Goal: Task Accomplishment & Management: Manage account settings

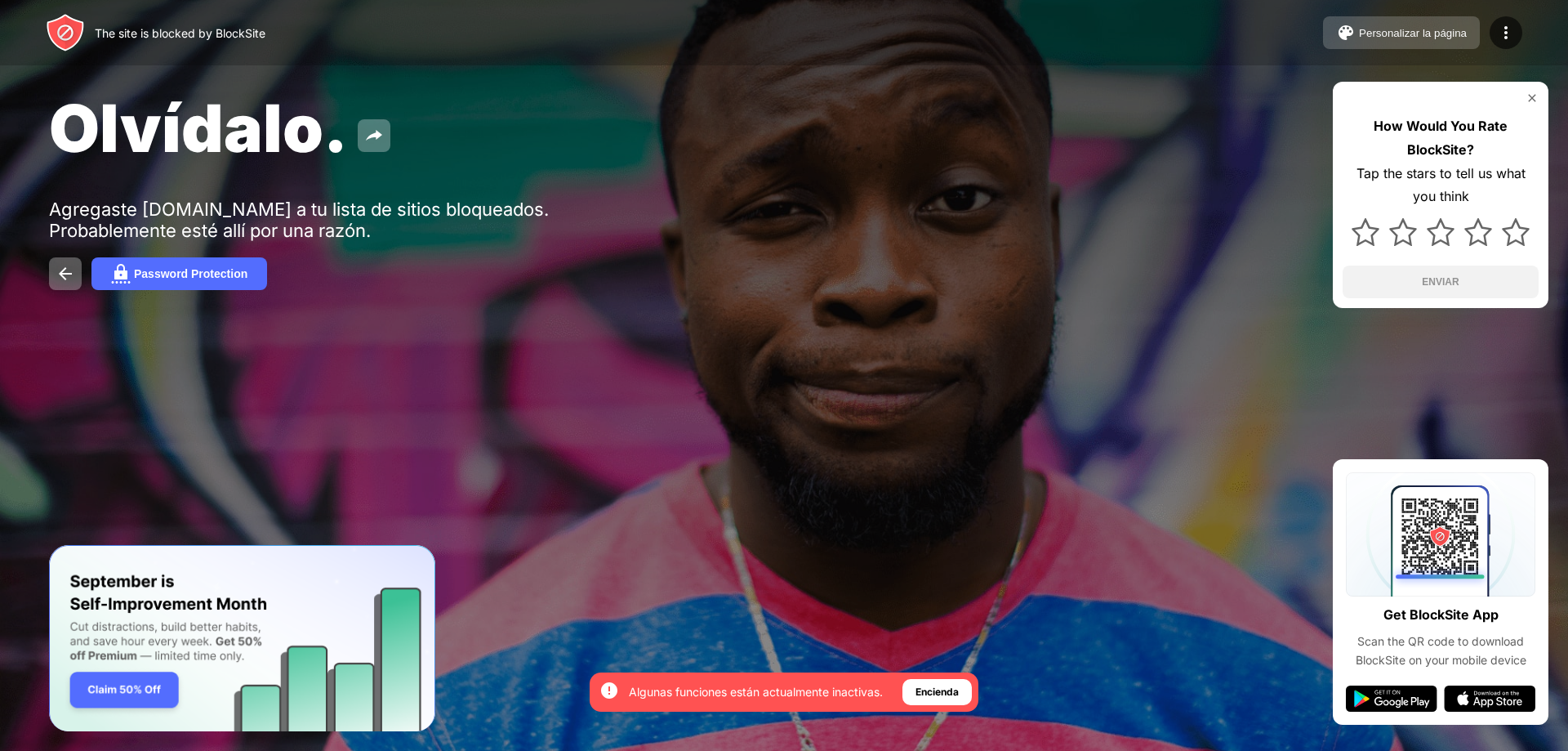
click at [1378, 27] on div "Personalizar la página" at bounding box center [1412, 33] width 108 height 12
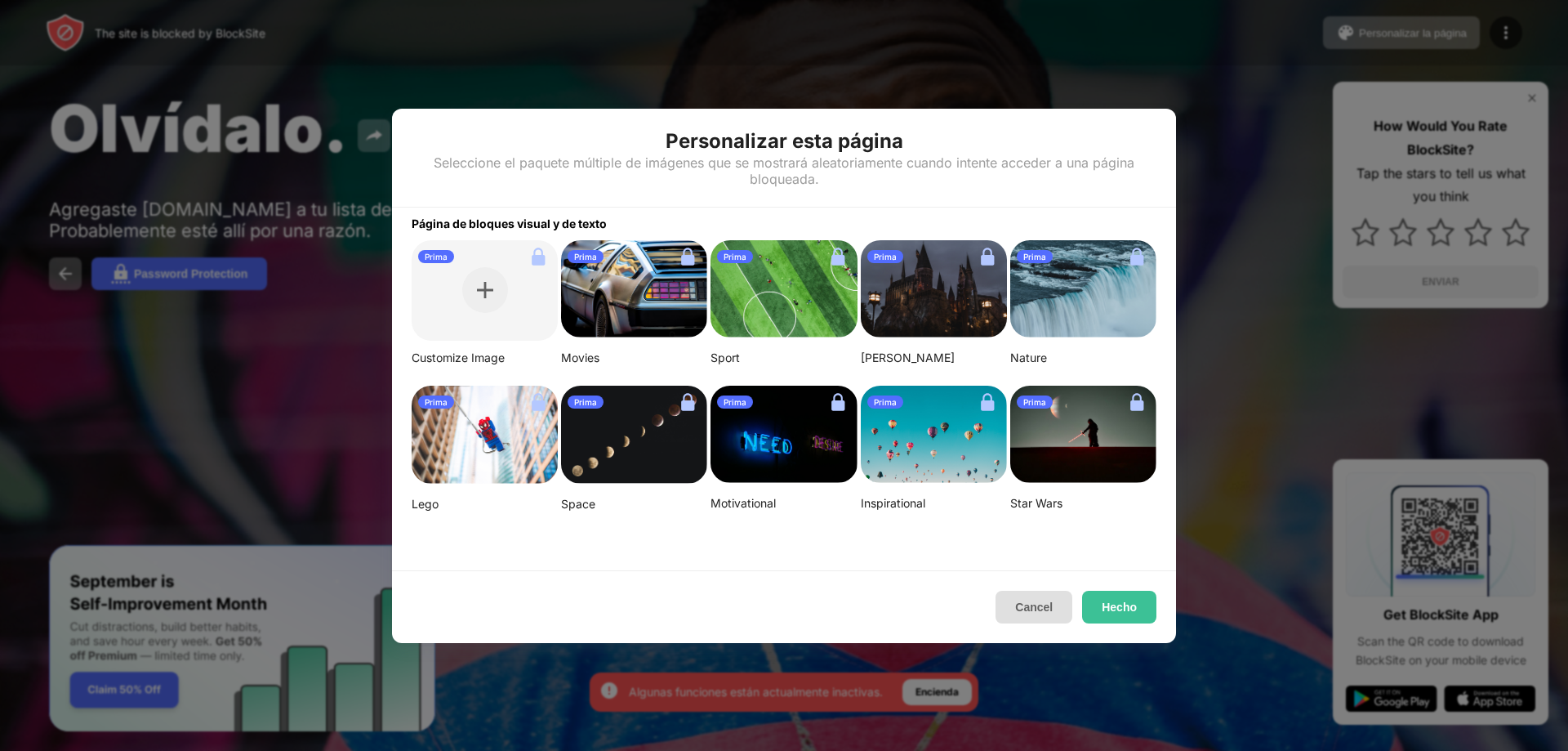
click at [1041, 602] on button "Cancel" at bounding box center [1033, 607] width 76 height 33
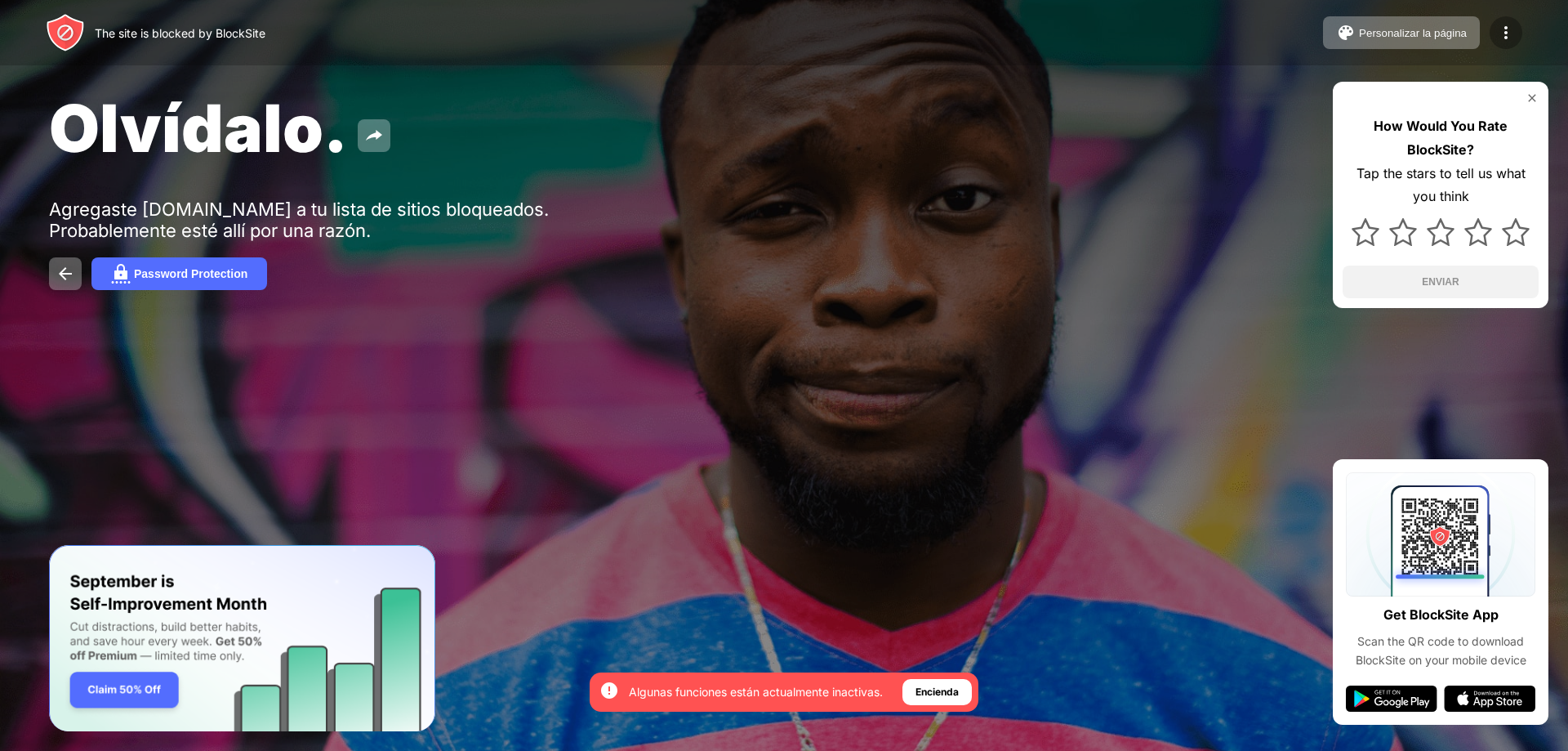
click at [1517, 37] on div at bounding box center [1506, 32] width 33 height 33
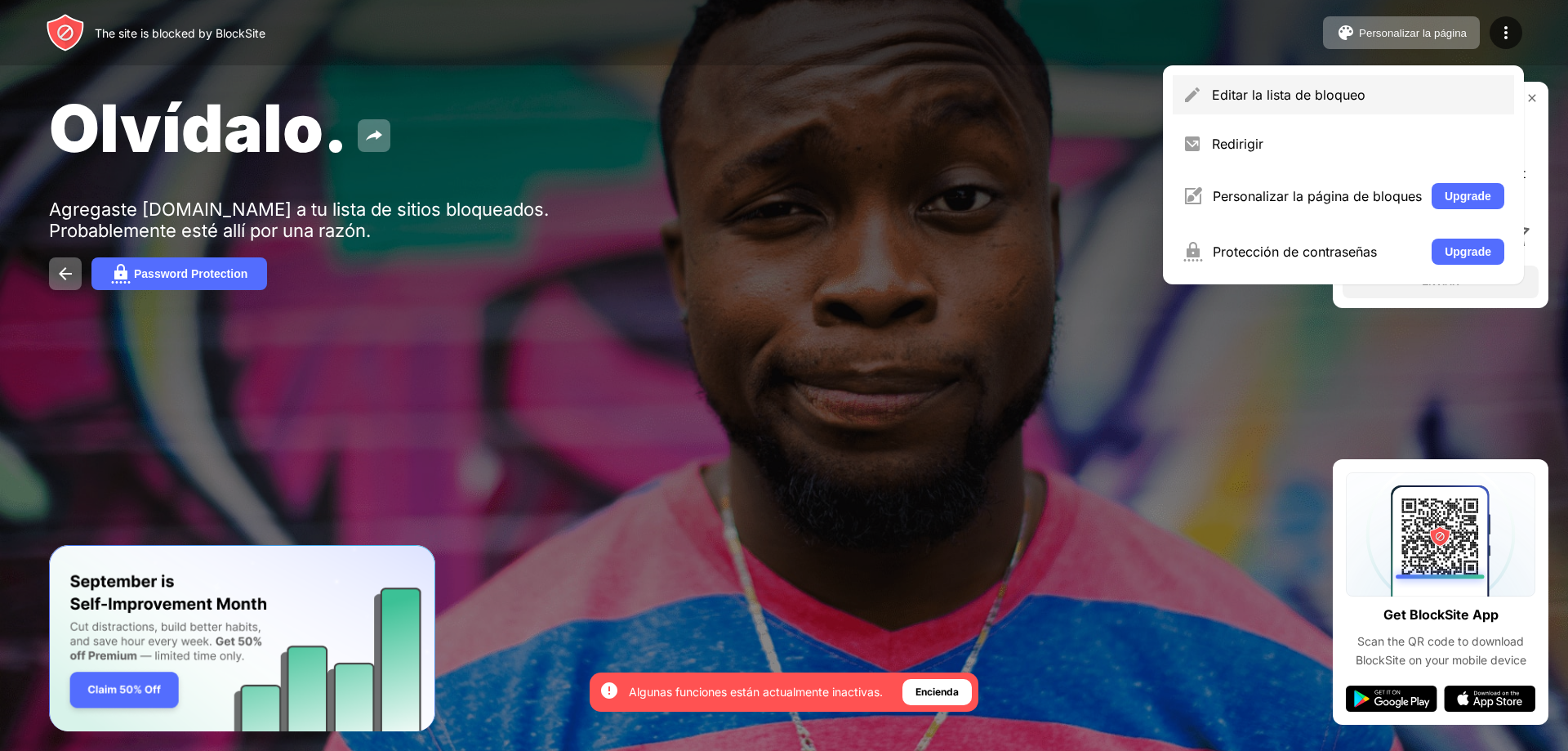
click at [1307, 108] on div "Editar la lista de bloqueo" at bounding box center [1343, 95] width 342 height 40
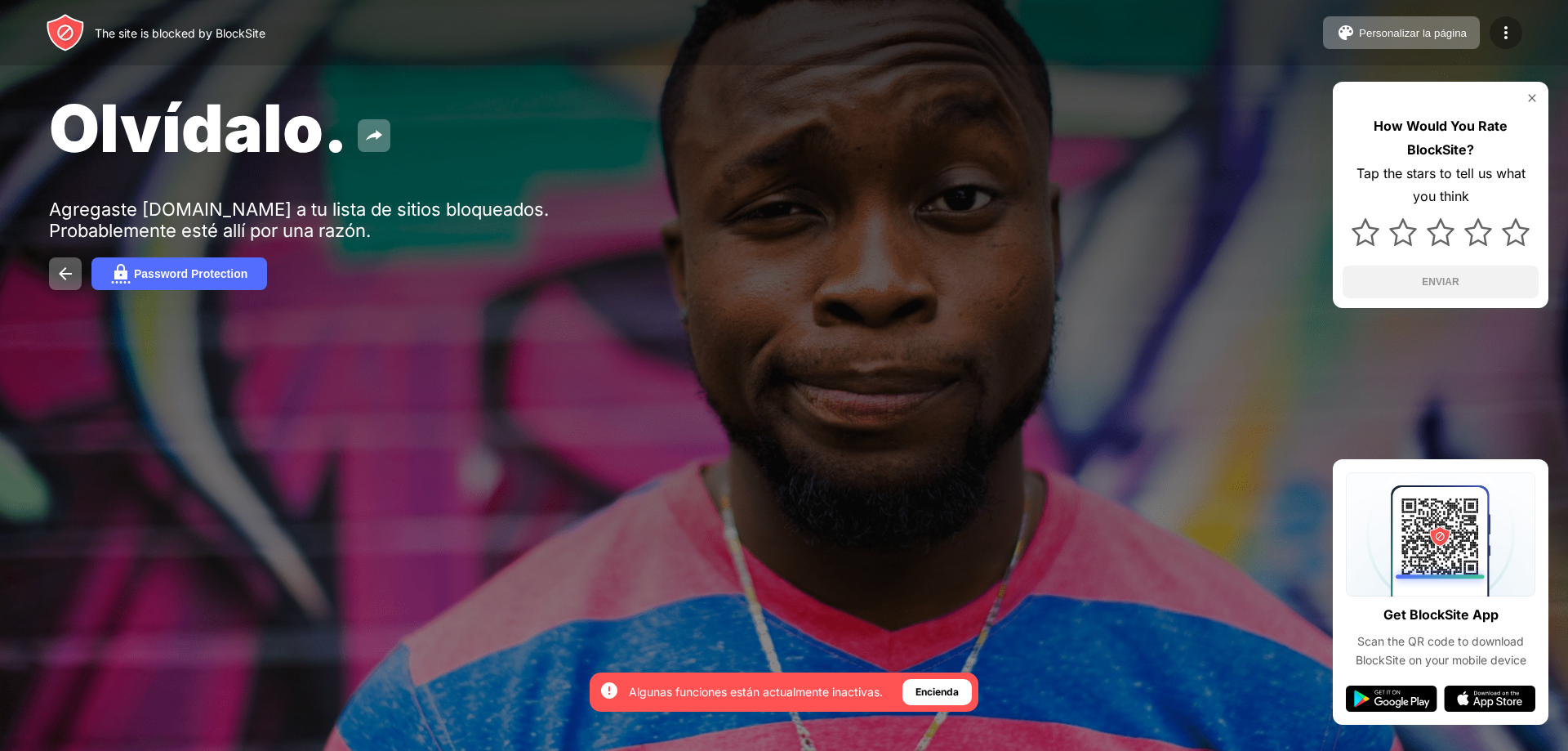
click at [1494, 22] on div at bounding box center [1506, 32] width 33 height 33
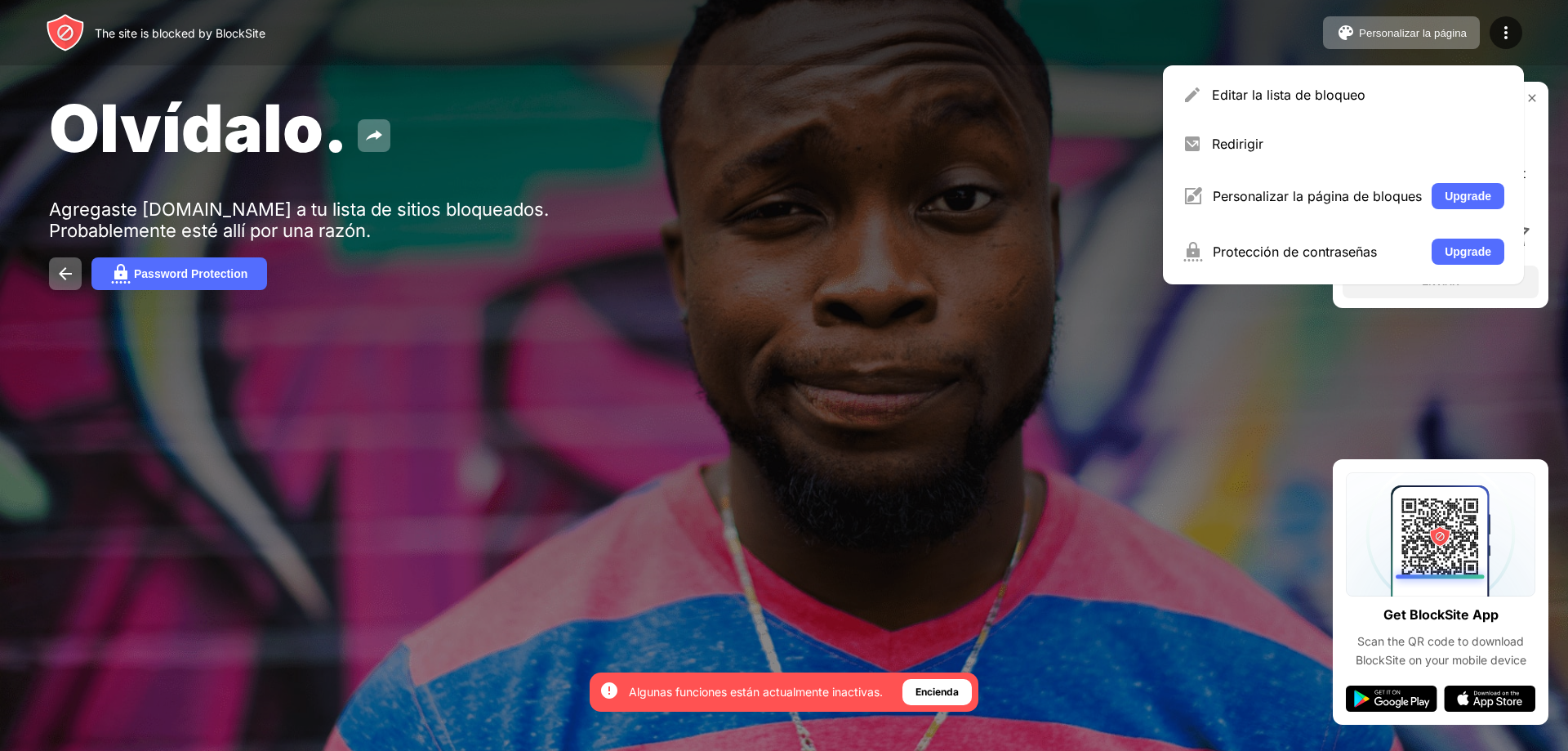
click at [977, 155] on div "Olvídalo." at bounding box center [637, 127] width 1176 height 79
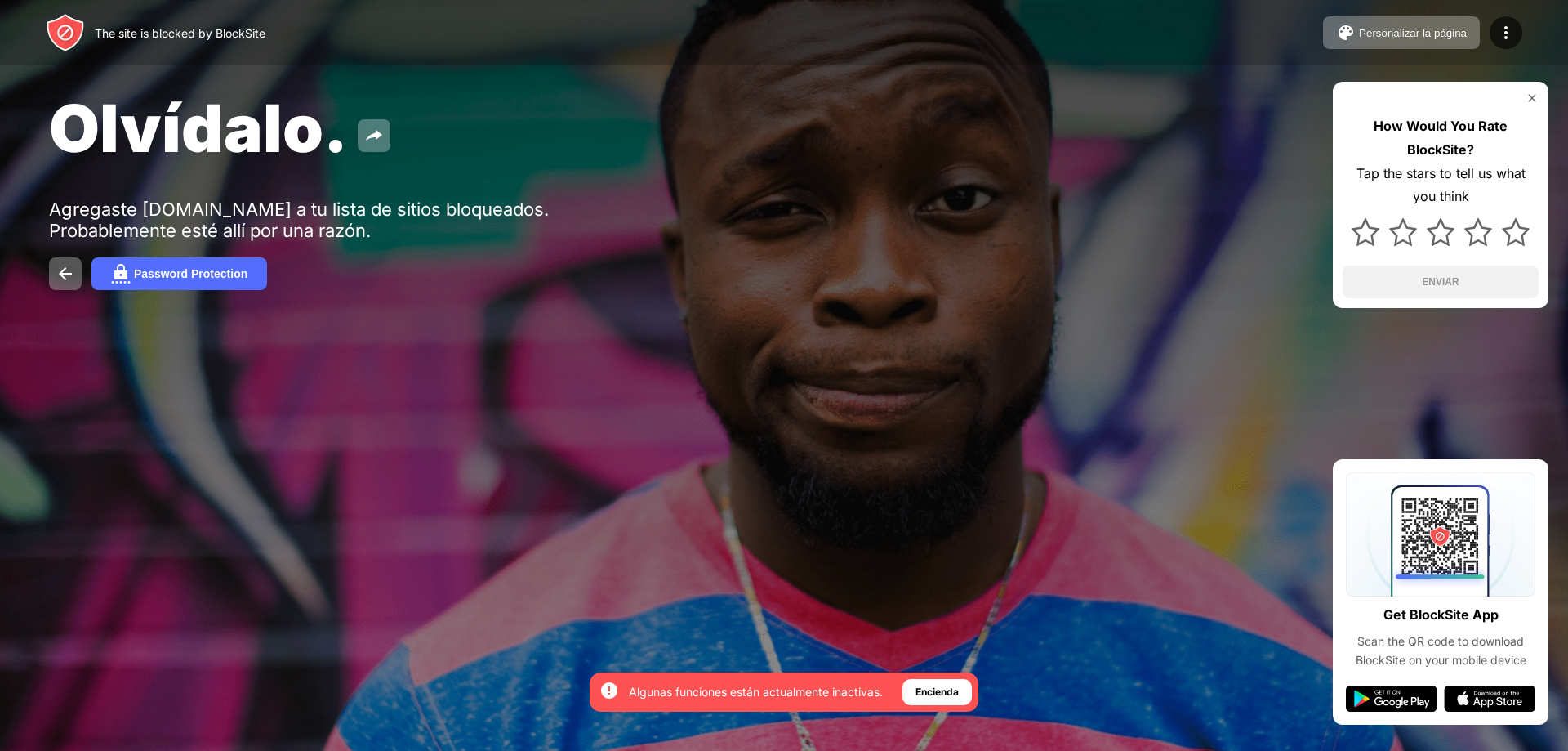
click at [1506, 15] on div "The site is blocked by BlockSite Personalizar la página Editar la lista de bloq…" at bounding box center [784, 32] width 1568 height 65
click at [1509, 28] on img at bounding box center [1506, 32] width 20 height 20
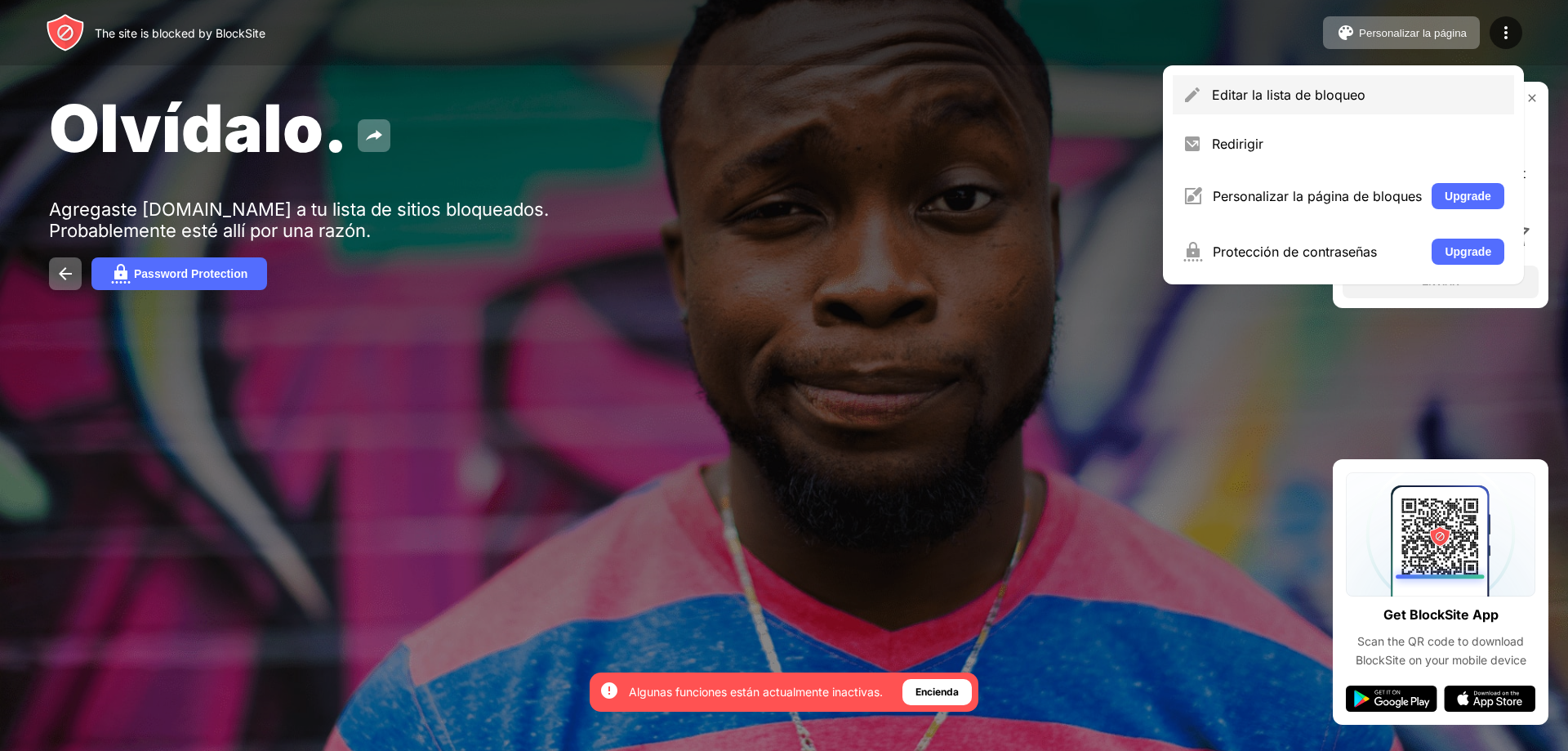
click at [1418, 91] on div "Editar la lista de bloqueo" at bounding box center [1359, 94] width 292 height 16
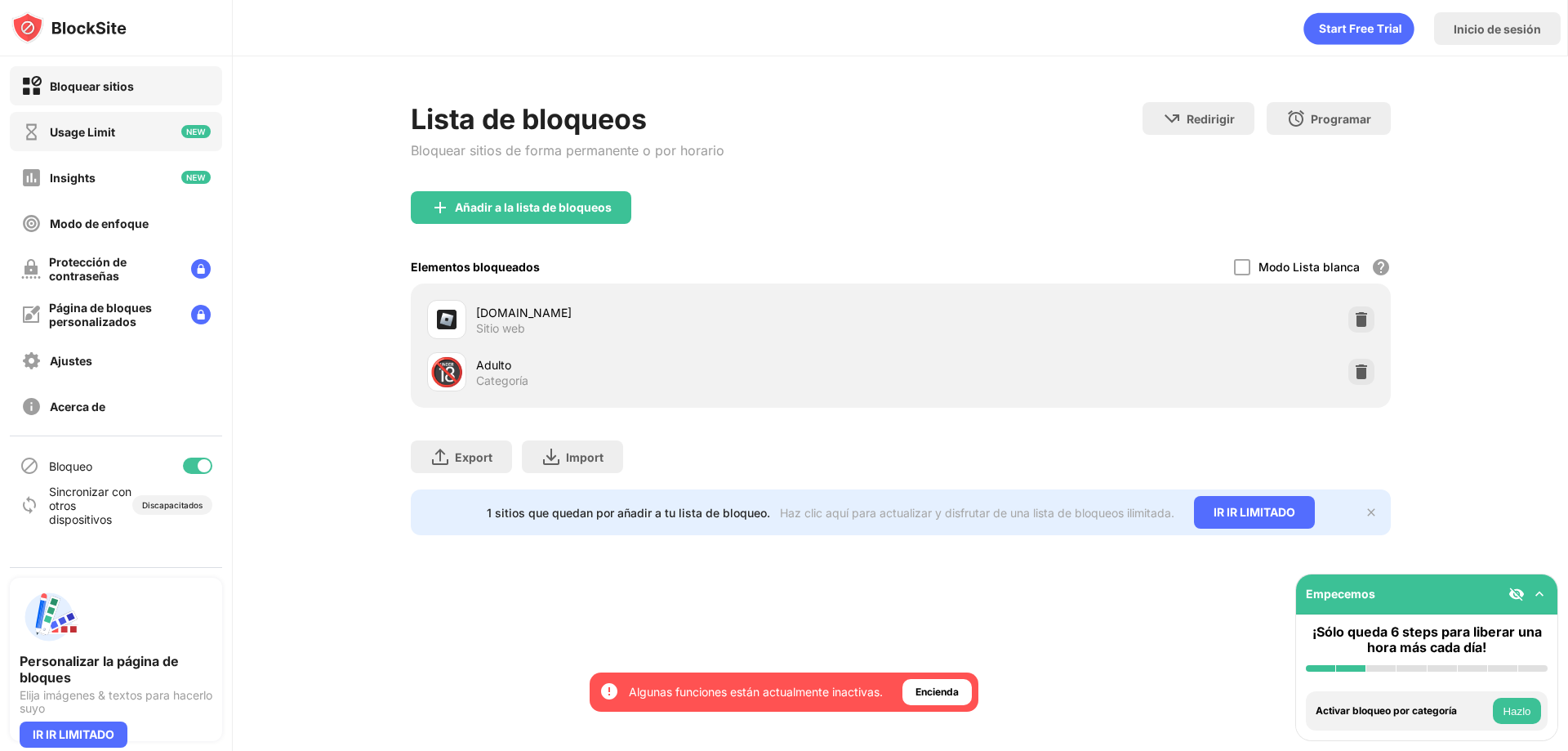
click at [152, 125] on div "Usage Limit" at bounding box center [115, 132] width 212 height 40
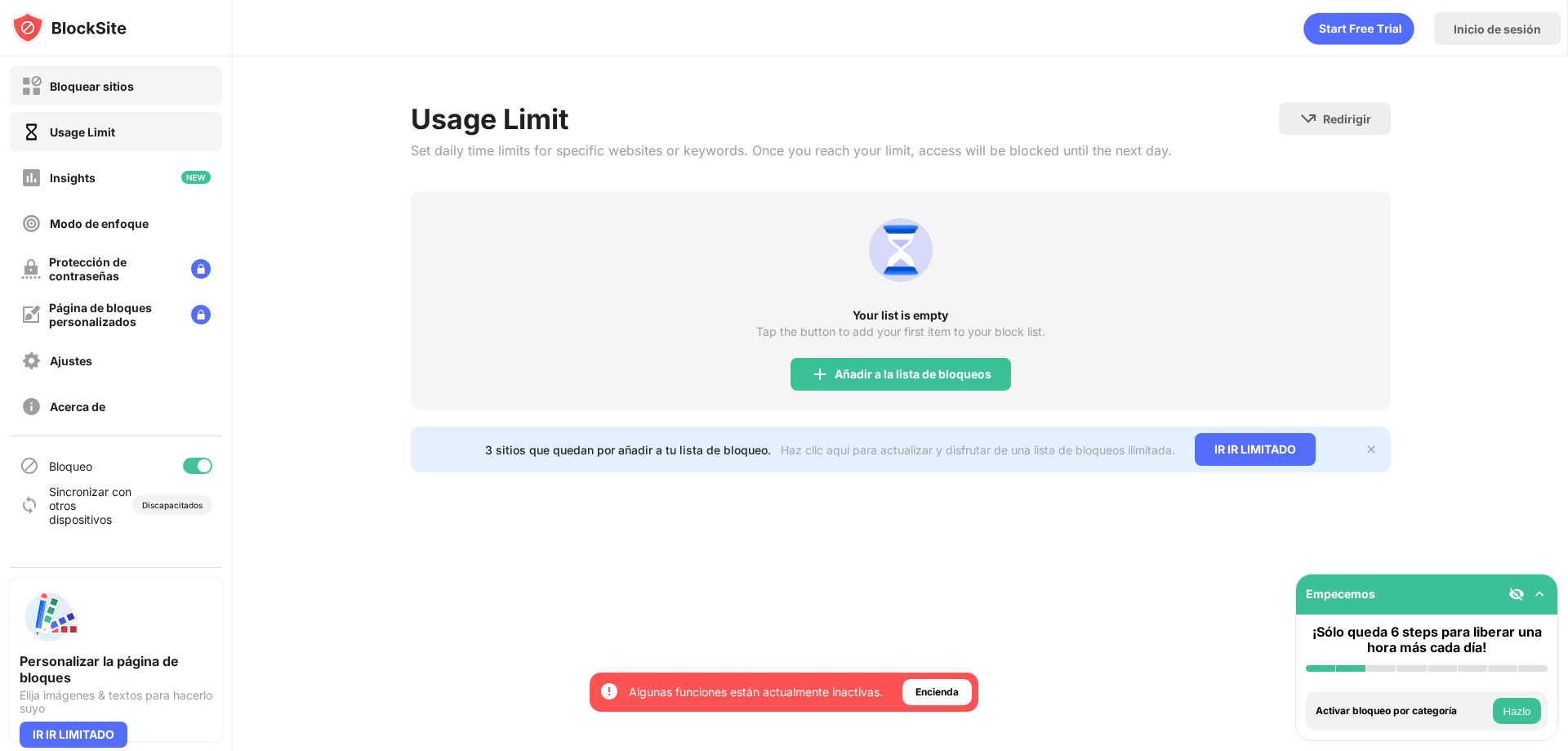
click at [174, 95] on div "Bloquear sitios" at bounding box center [115, 86] width 212 height 40
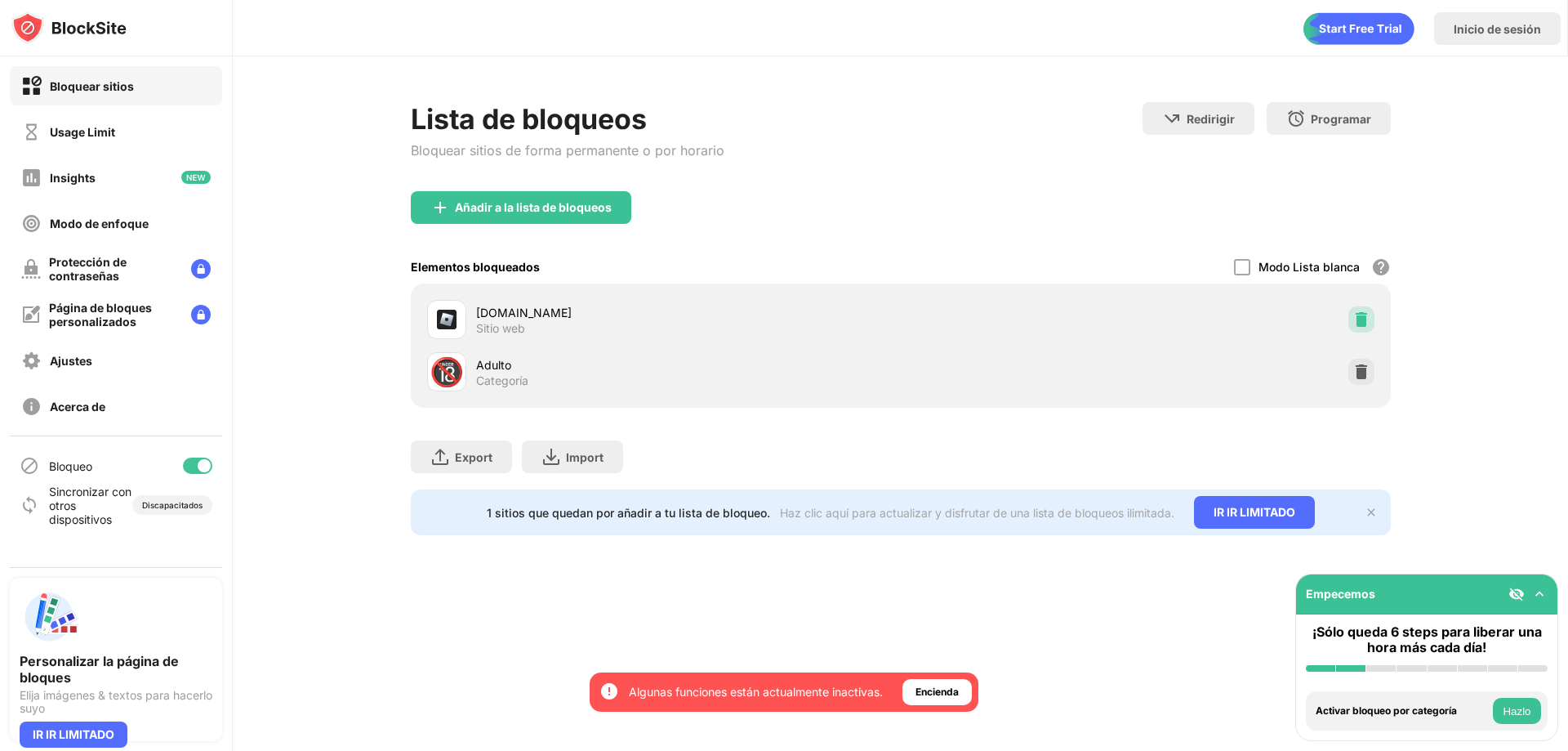
click at [1354, 309] on div at bounding box center [1361, 320] width 26 height 26
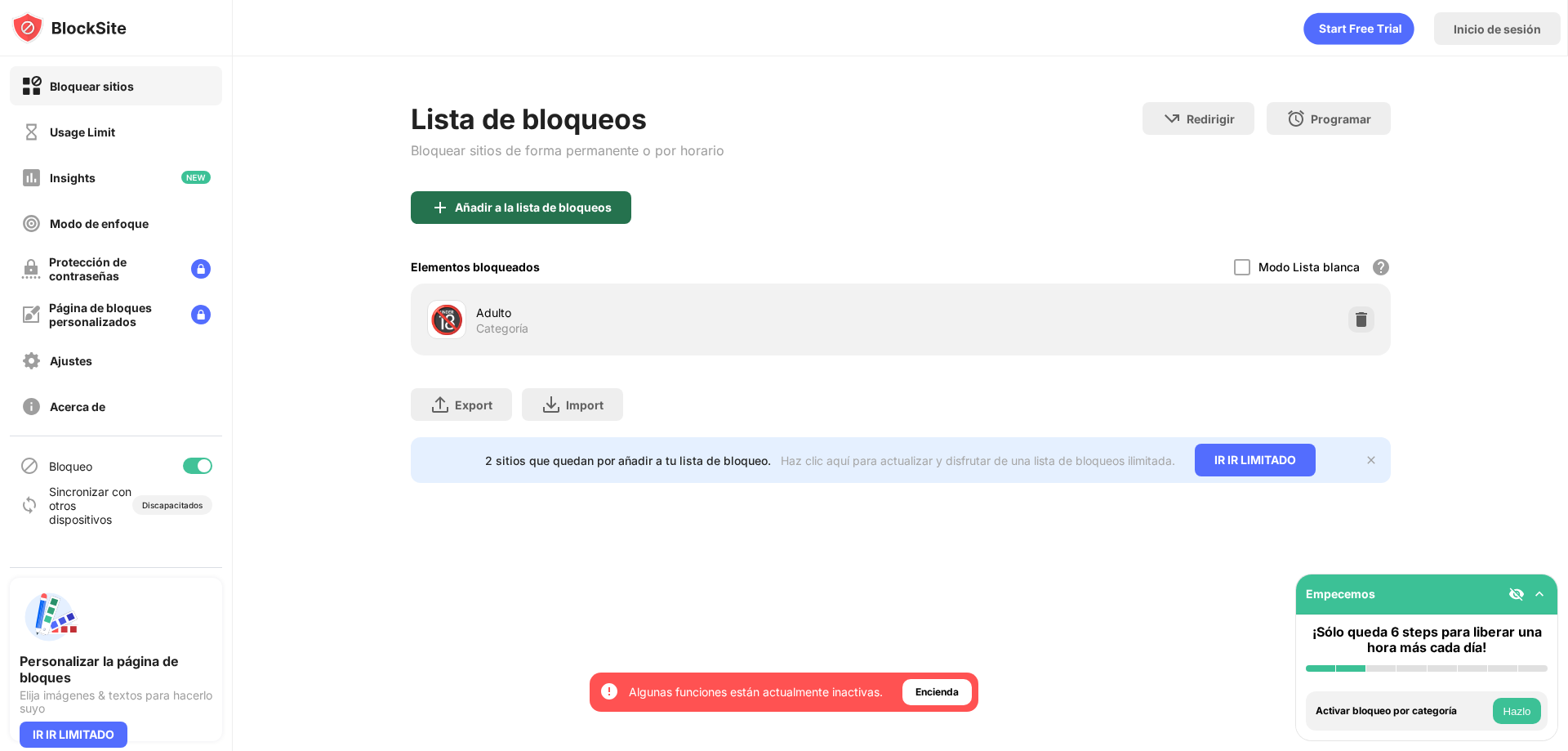
click at [622, 204] on div "Añadir a la lista de bloqueos" at bounding box center [521, 208] width 221 height 33
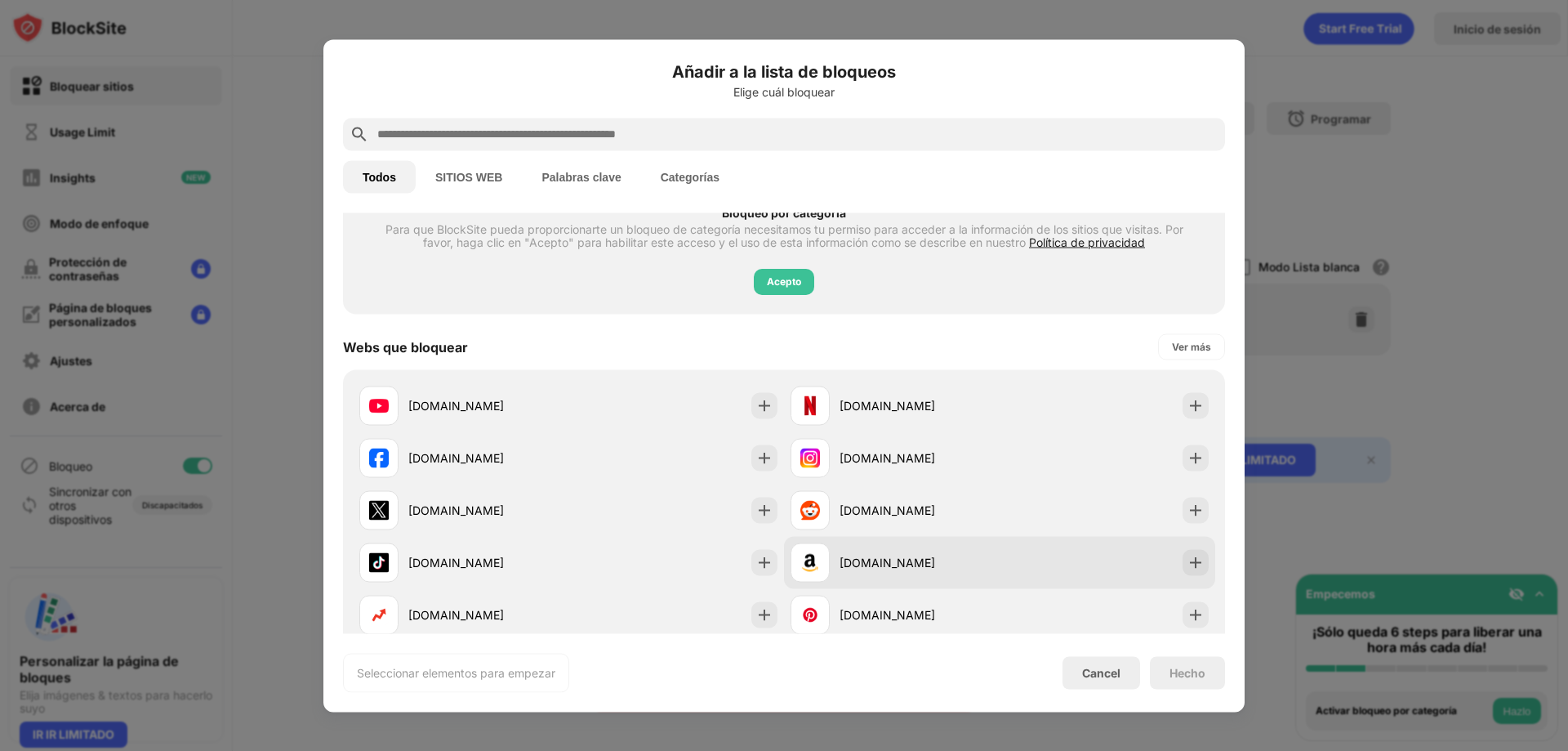
scroll to position [163, 0]
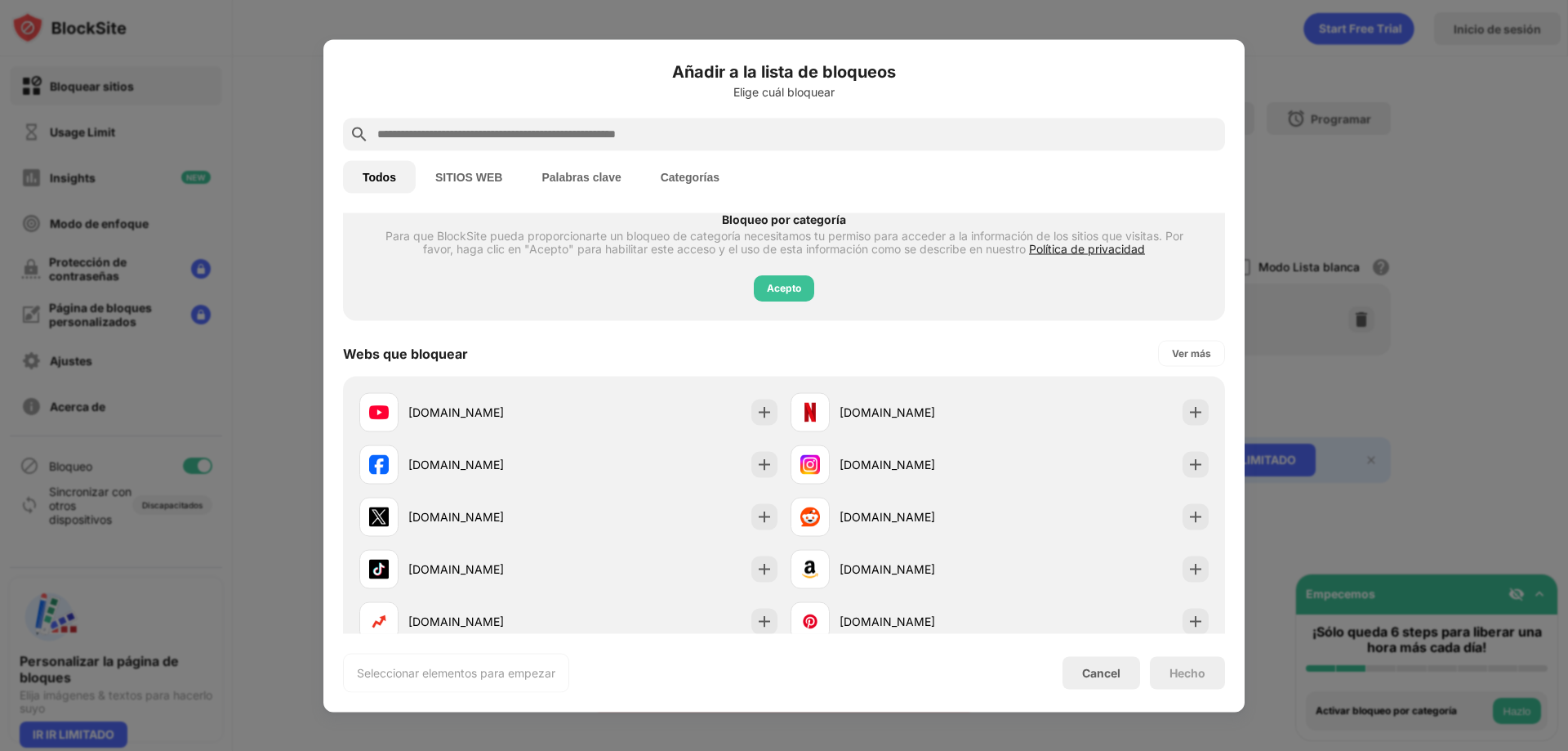
click at [726, 130] on input "text" at bounding box center [796, 134] width 842 height 20
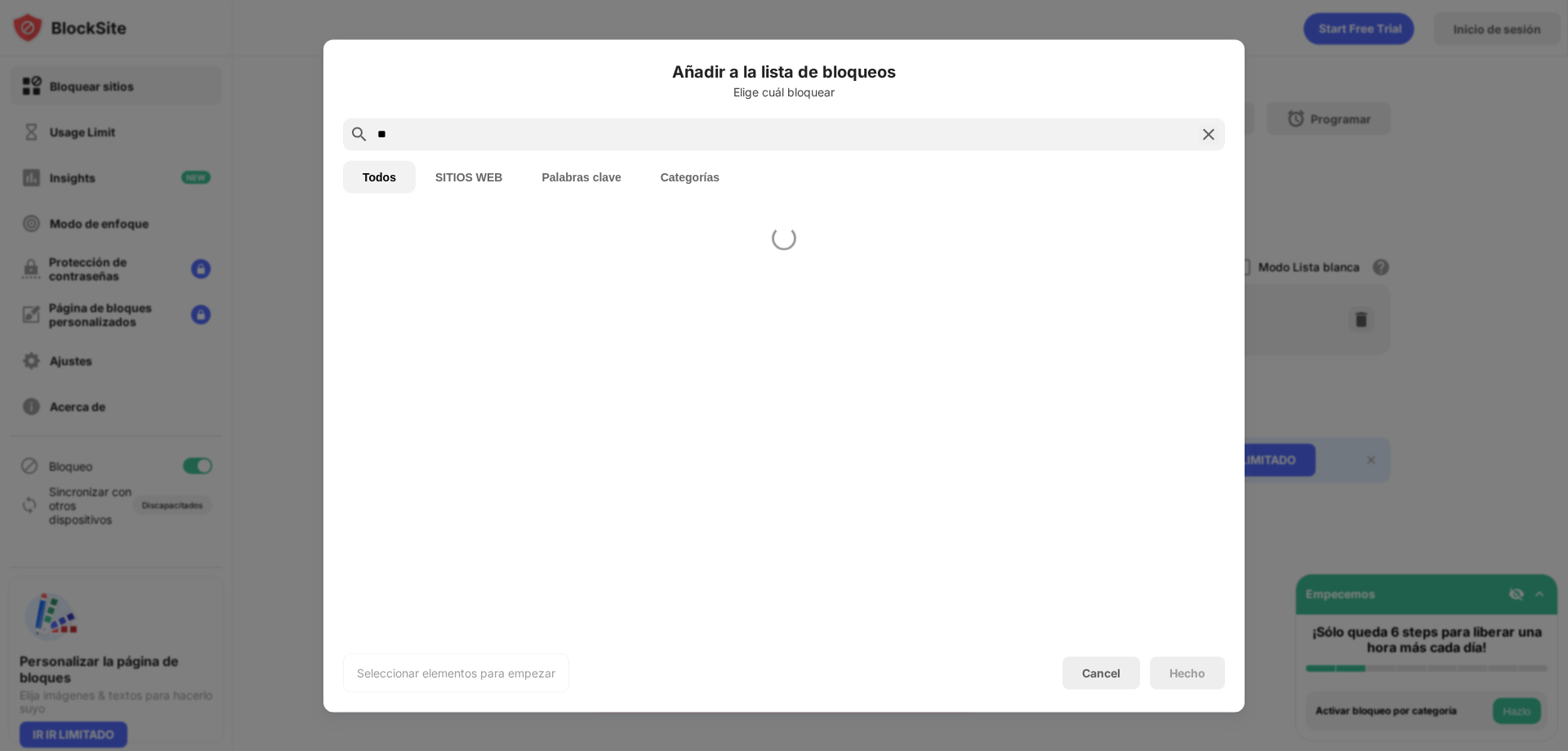
type input "*"
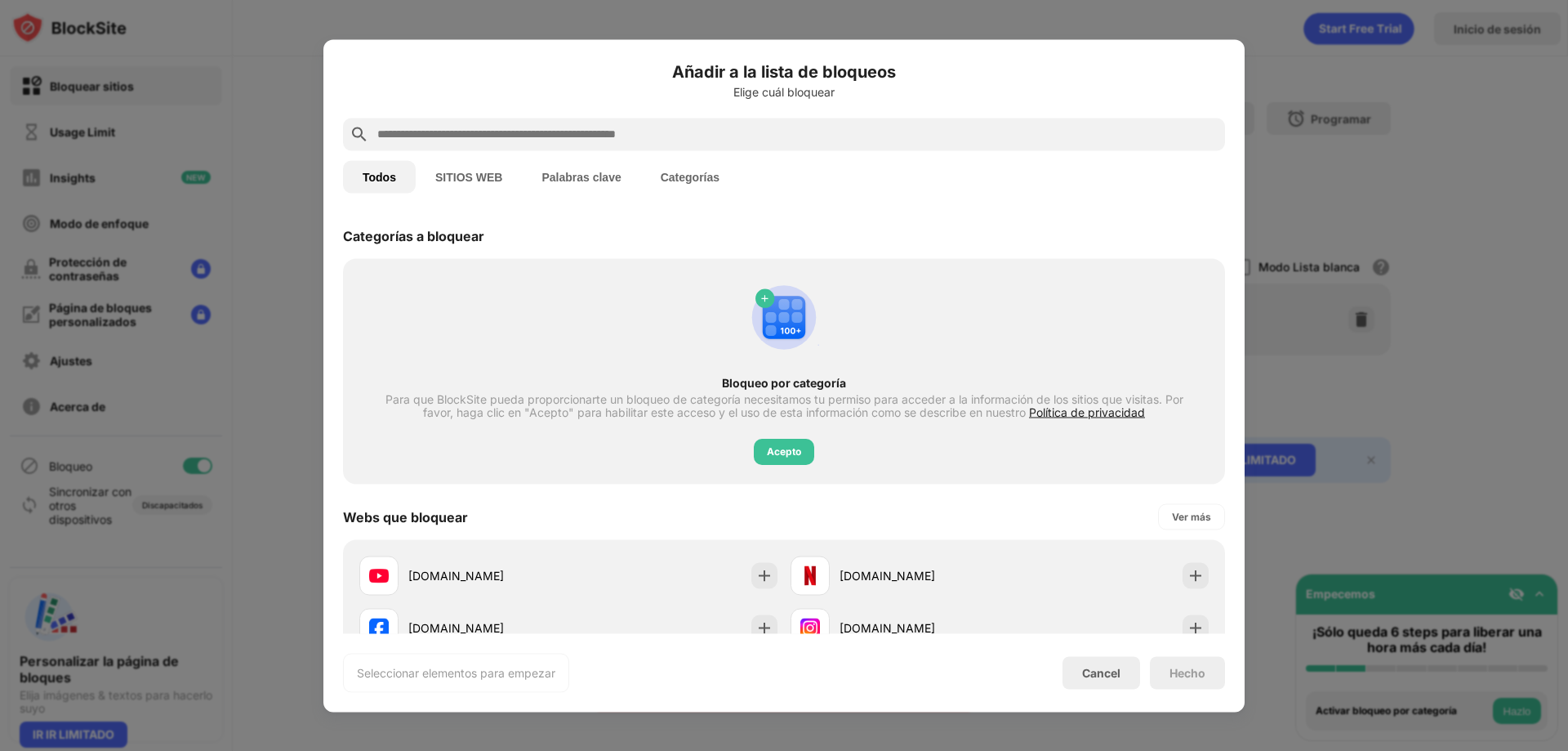
click at [1440, 184] on div at bounding box center [784, 376] width 1568 height 751
